Goal: Task Accomplishment & Management: Manage account settings

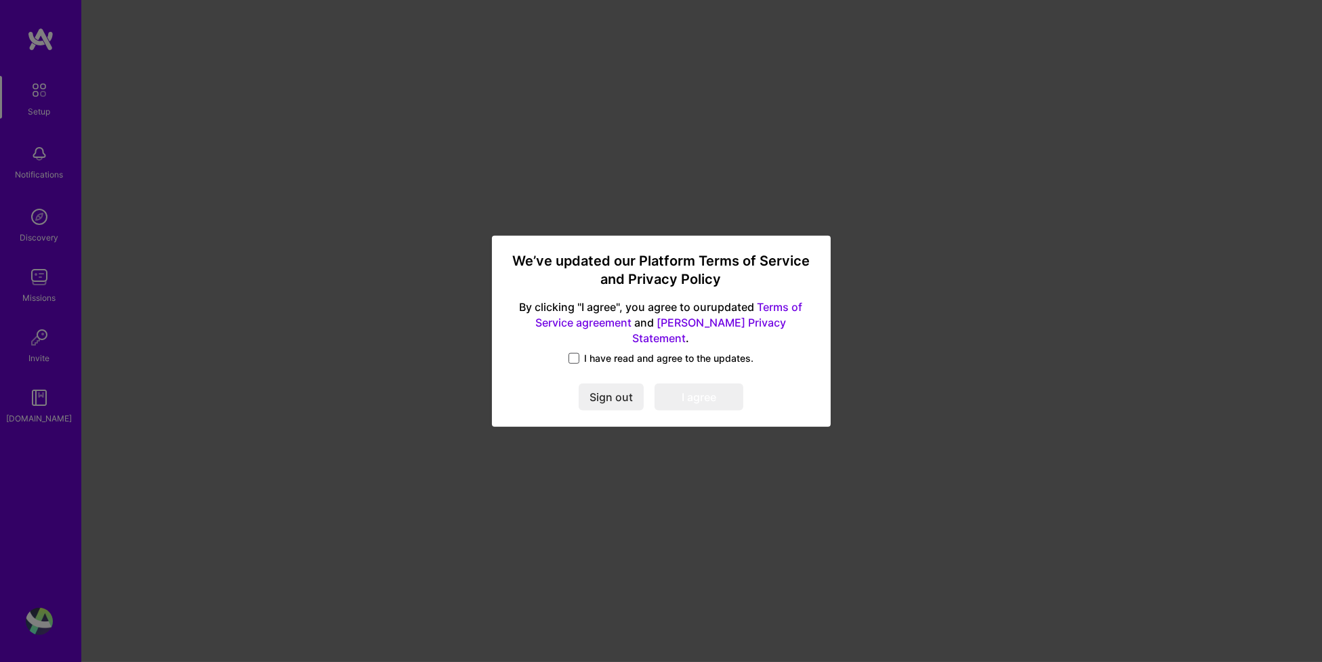
click at [573, 353] on span at bounding box center [574, 358] width 11 height 11
click at [0, 0] on input "I have read and agree to the updates." at bounding box center [0, 0] width 0 height 0
click at [683, 384] on button "I agree" at bounding box center [699, 397] width 89 height 27
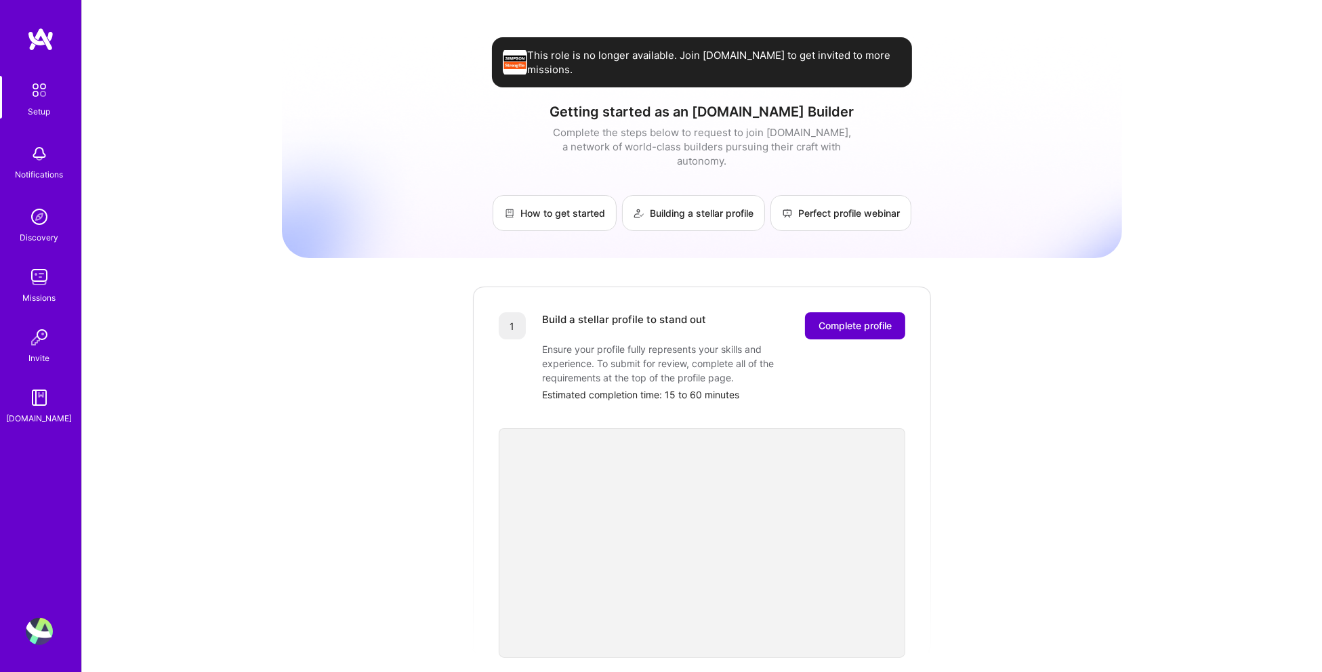
click at [878, 319] on span "Complete profile" at bounding box center [855, 326] width 73 height 14
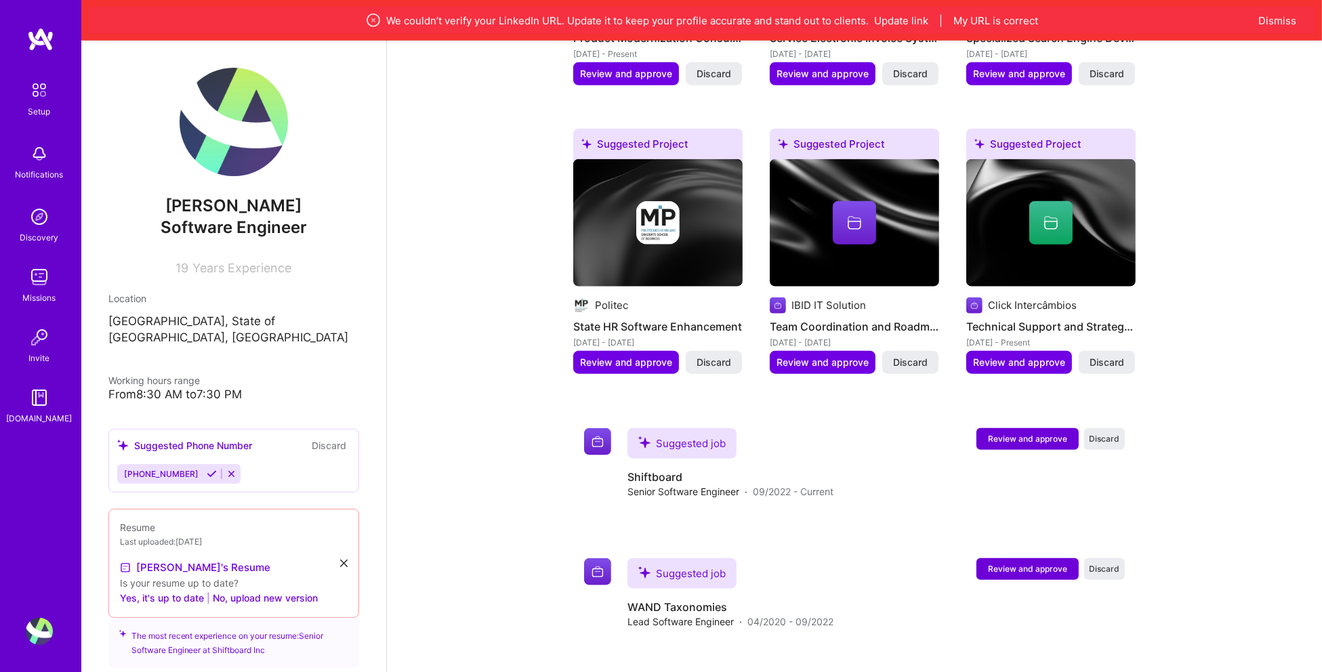
scroll to position [1694, 0]
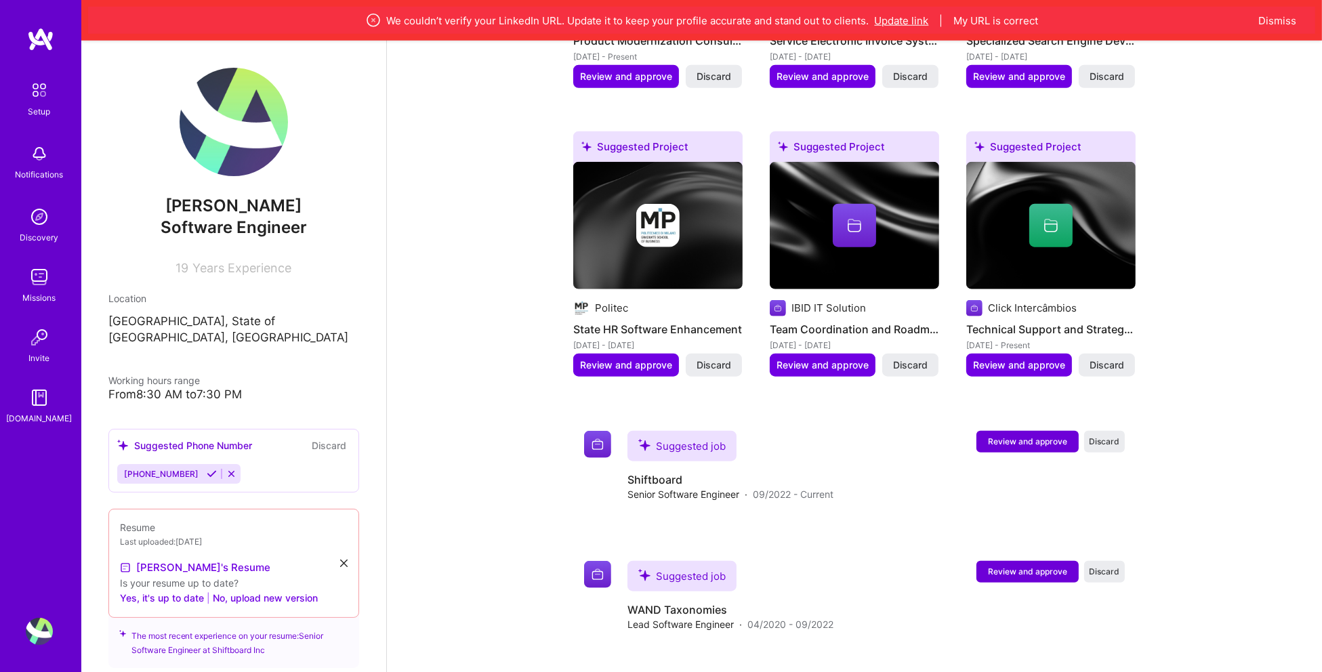
click at [893, 14] on button "Update link" at bounding box center [902, 21] width 54 height 14
select select "US"
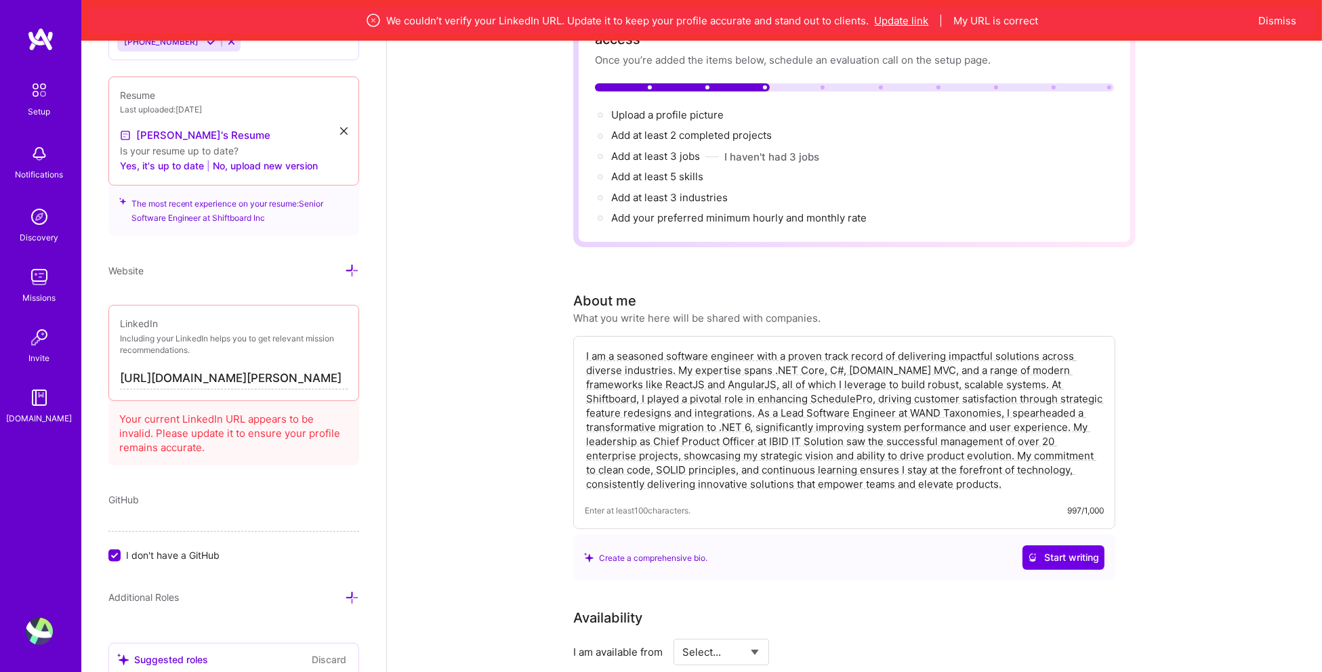
scroll to position [897, 0]
